Goal: Transaction & Acquisition: Purchase product/service

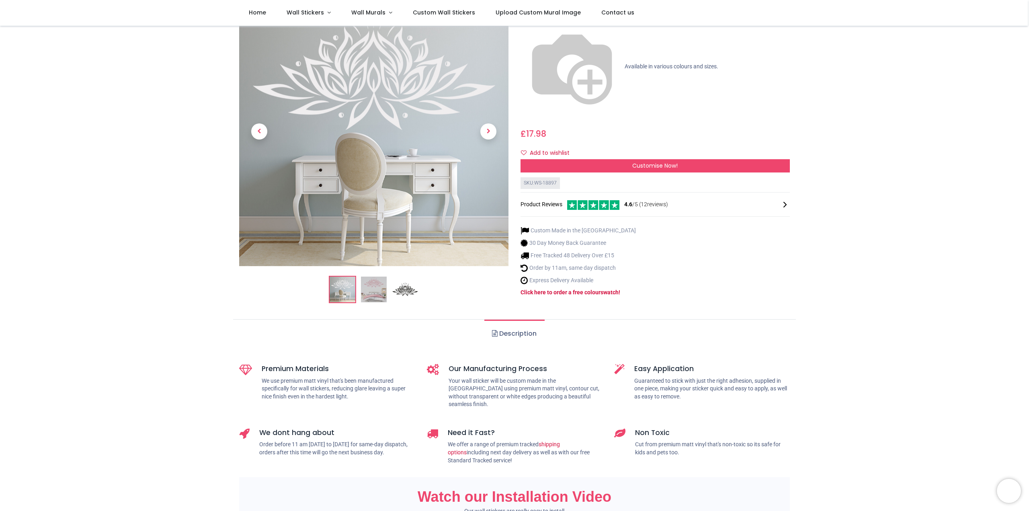
scroll to position [80, 0]
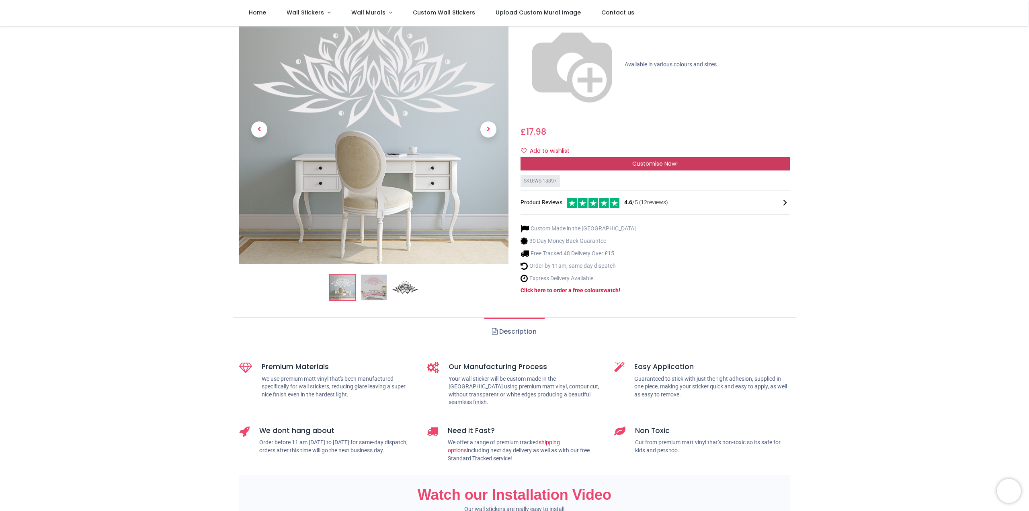
click at [655, 160] on span "Customise Now!" at bounding box center [654, 164] width 45 height 8
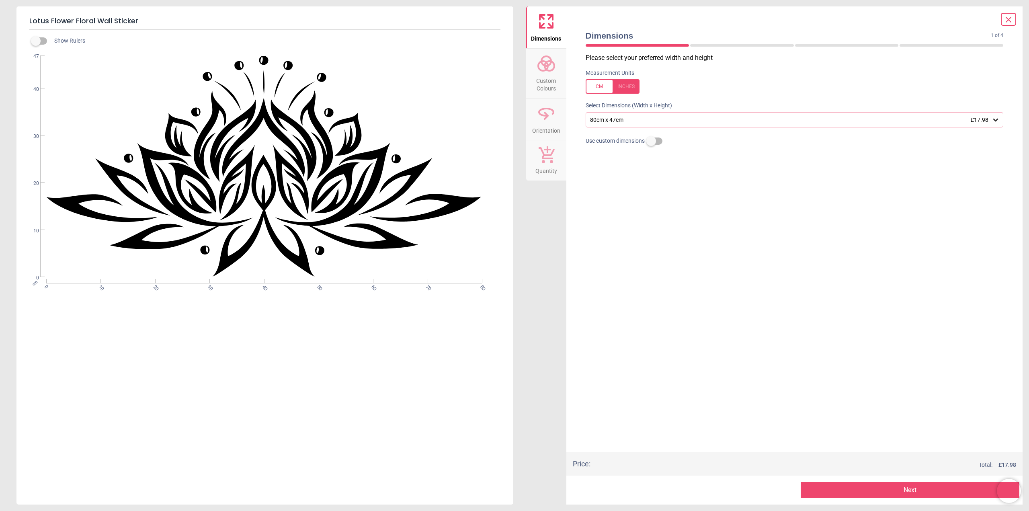
click at [996, 119] on icon at bounding box center [995, 120] width 8 height 8
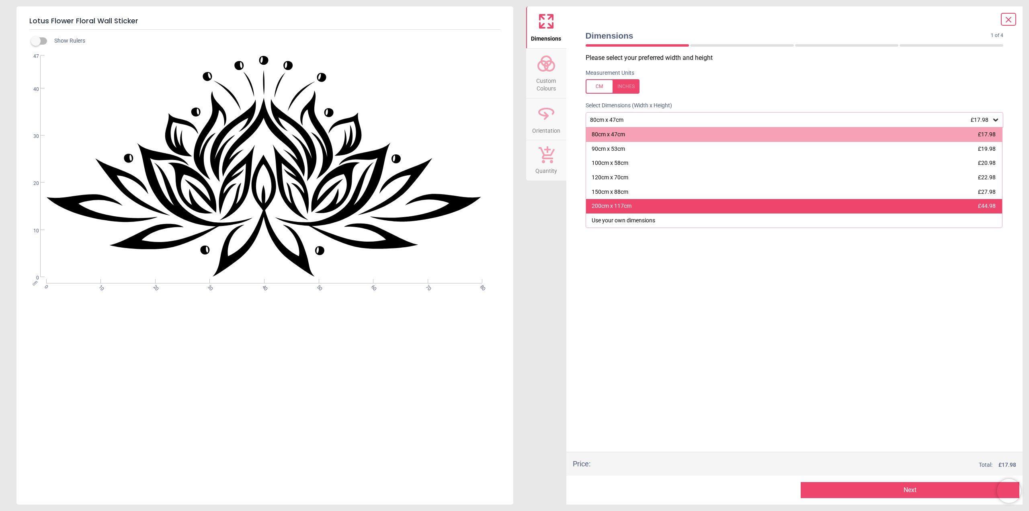
click at [819, 204] on div "200cm x 117cm £44.98" at bounding box center [794, 206] width 416 height 14
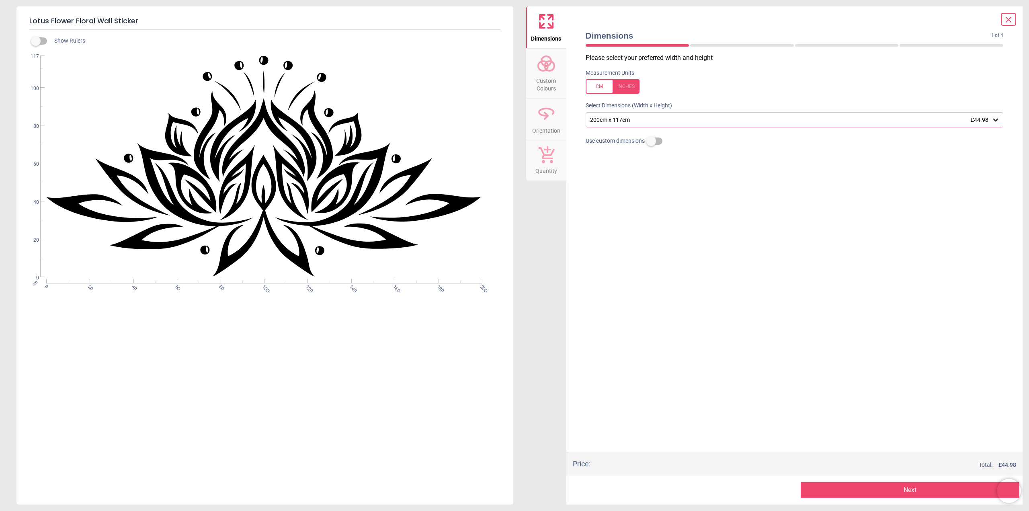
click at [997, 119] on icon at bounding box center [995, 120] width 8 height 8
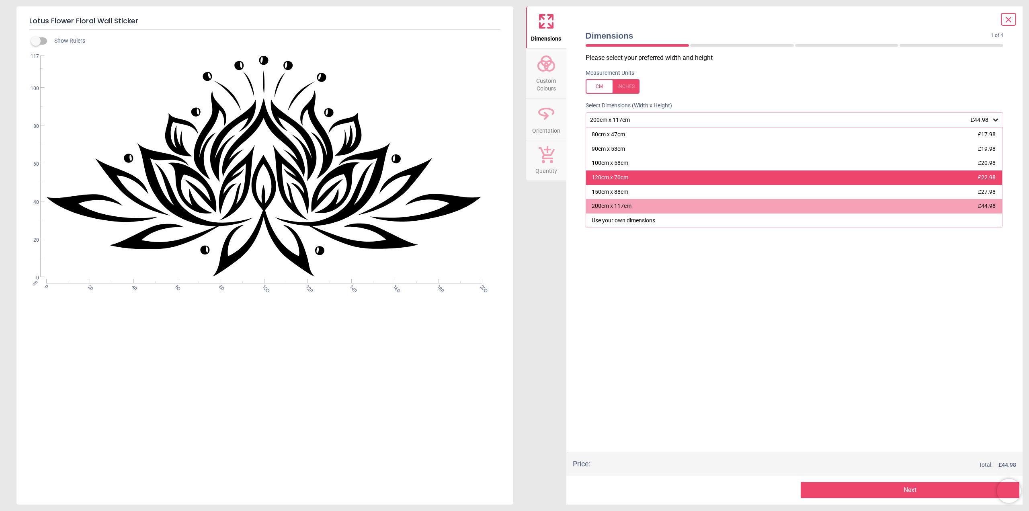
click at [845, 180] on div "120cm x 70cm £22.98" at bounding box center [794, 177] width 416 height 14
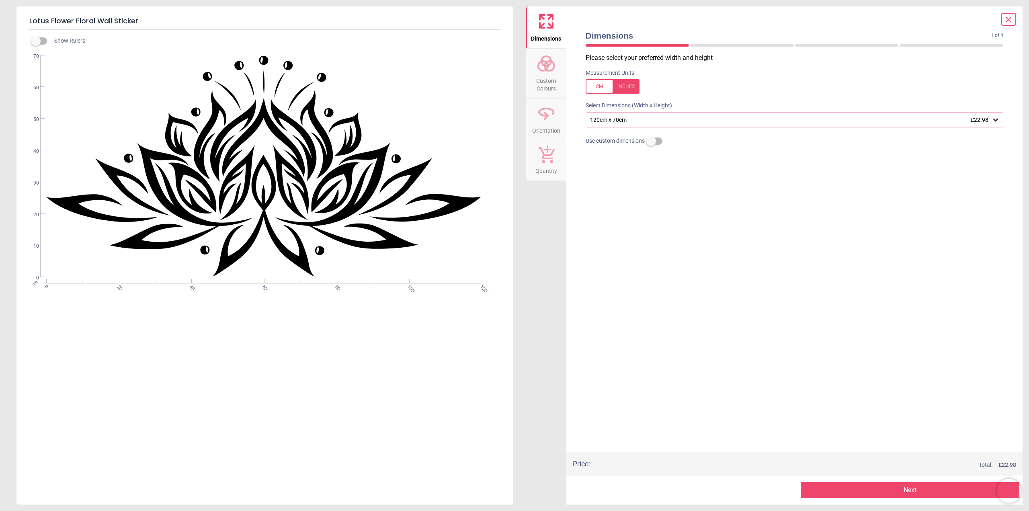
click at [901, 490] on button "Next" at bounding box center [910, 490] width 219 height 16
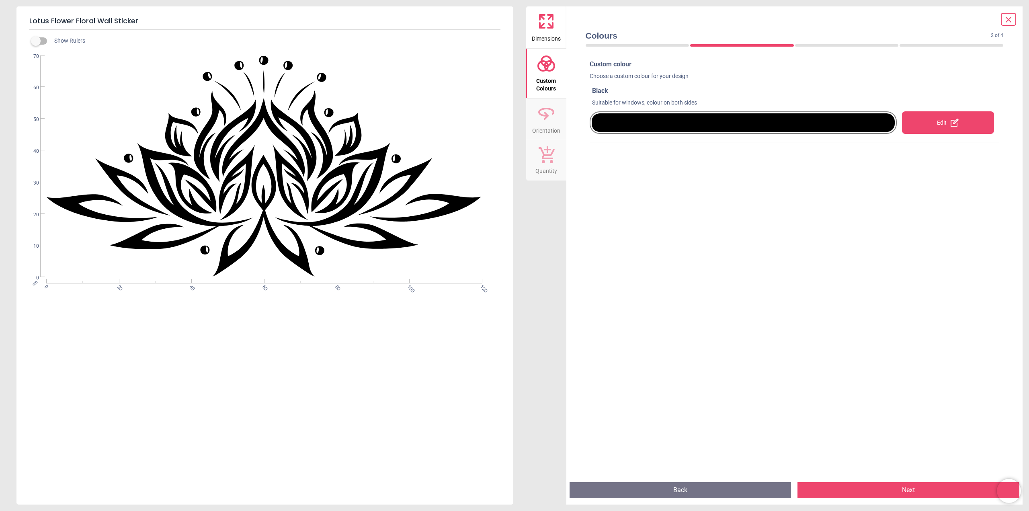
click at [934, 119] on div "Edit" at bounding box center [948, 122] width 92 height 23
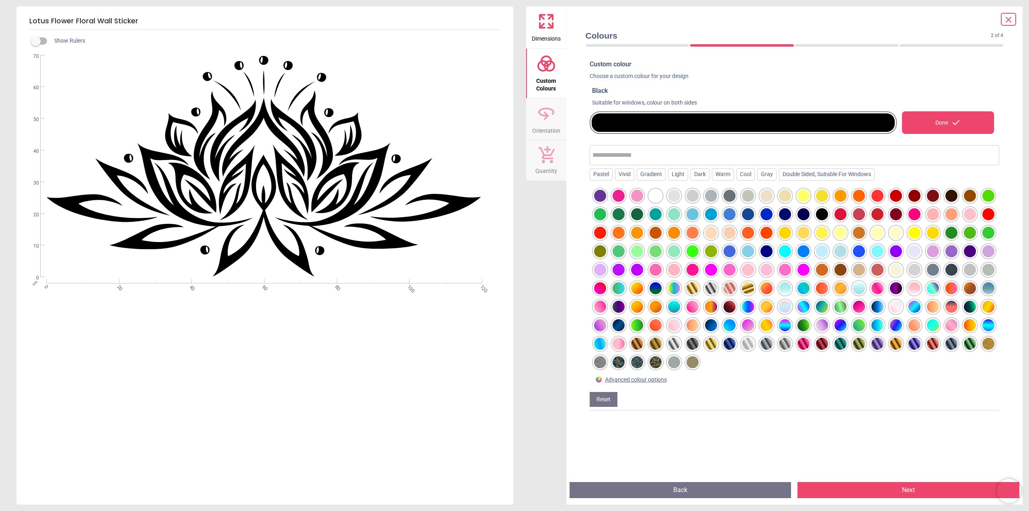
click at [791, 214] on div at bounding box center [785, 214] width 12 height 12
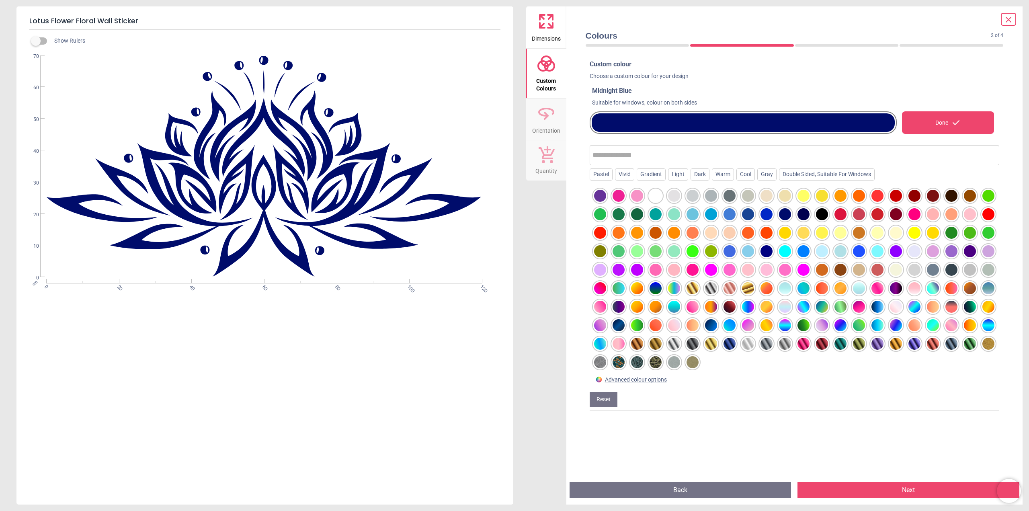
click at [746, 195] on div at bounding box center [748, 196] width 12 height 12
